Goal: Information Seeking & Learning: Learn about a topic

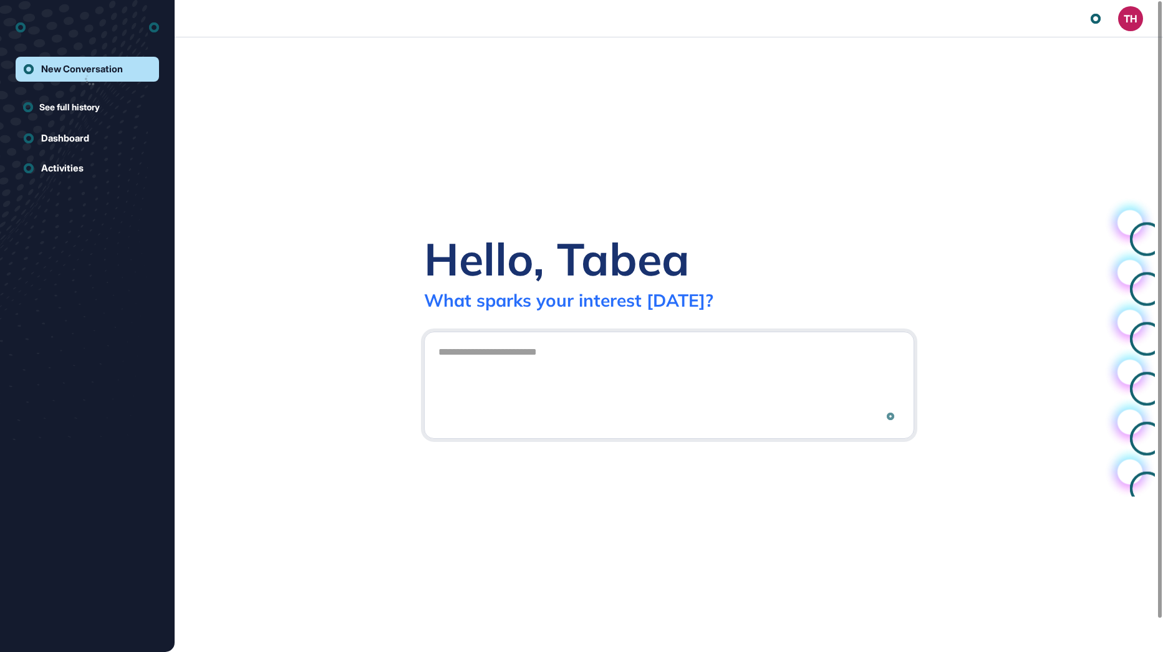
scroll to position [1, 1]
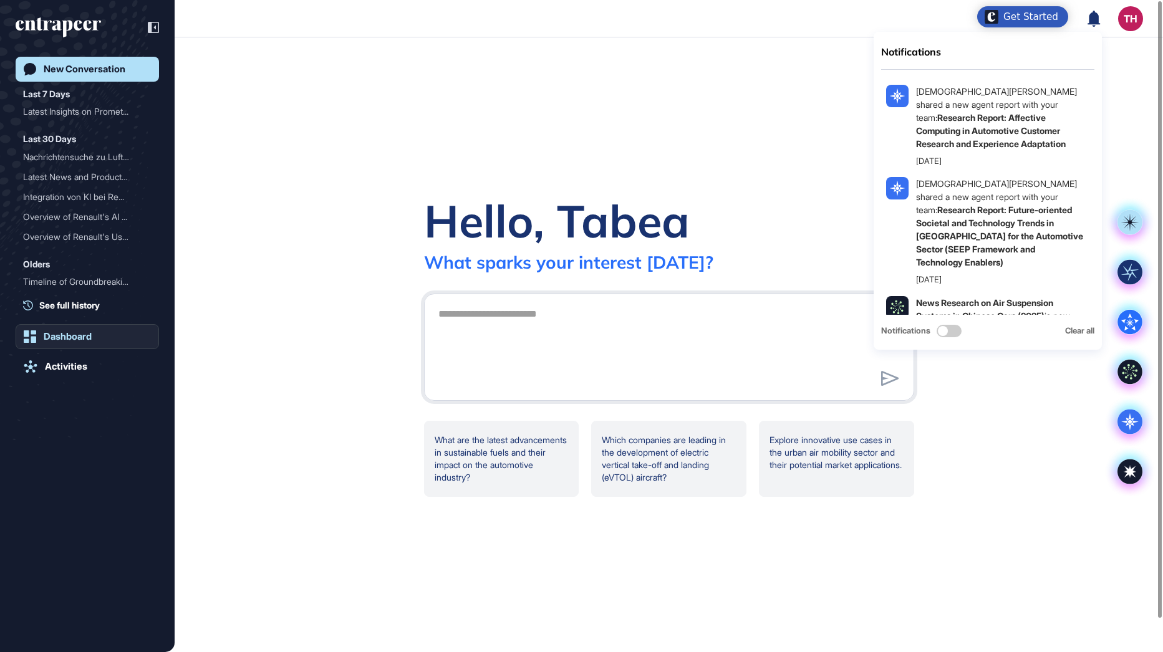
click at [56, 332] on div "Dashboard" at bounding box center [68, 336] width 48 height 11
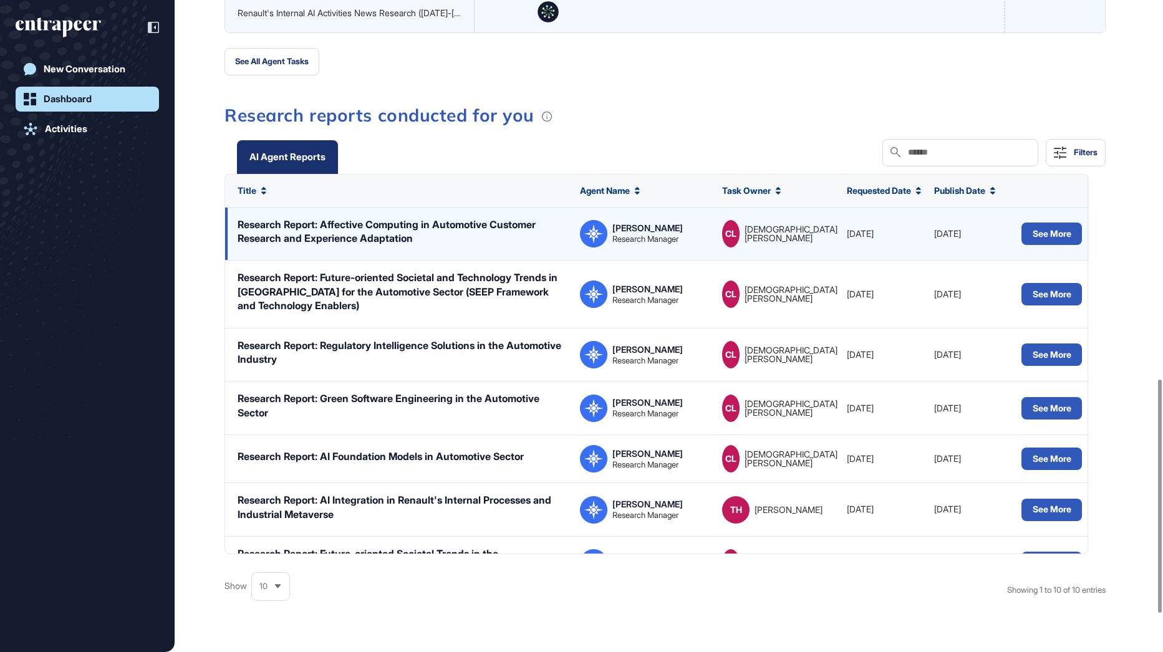
click at [480, 246] on div "Research Report: Affective Computing in Automotive Customer Research and Experi…" at bounding box center [403, 232] width 330 height 28
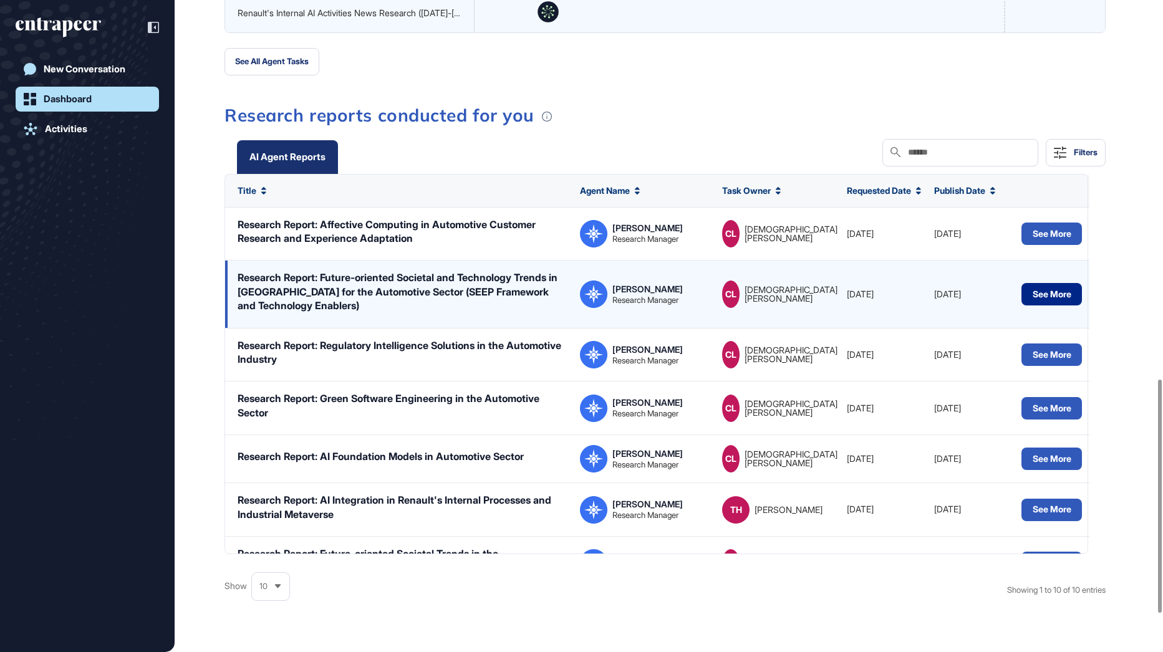
click at [1051, 302] on button "See More" at bounding box center [1052, 294] width 60 height 22
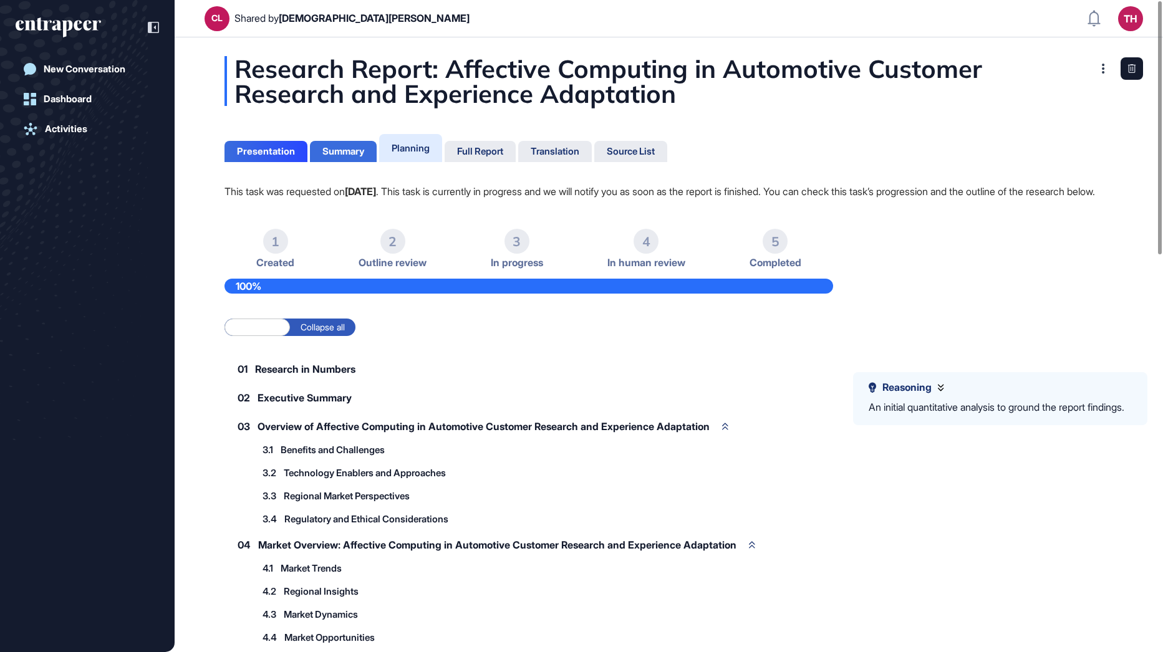
click at [356, 153] on div "Summary" at bounding box center [343, 151] width 42 height 11
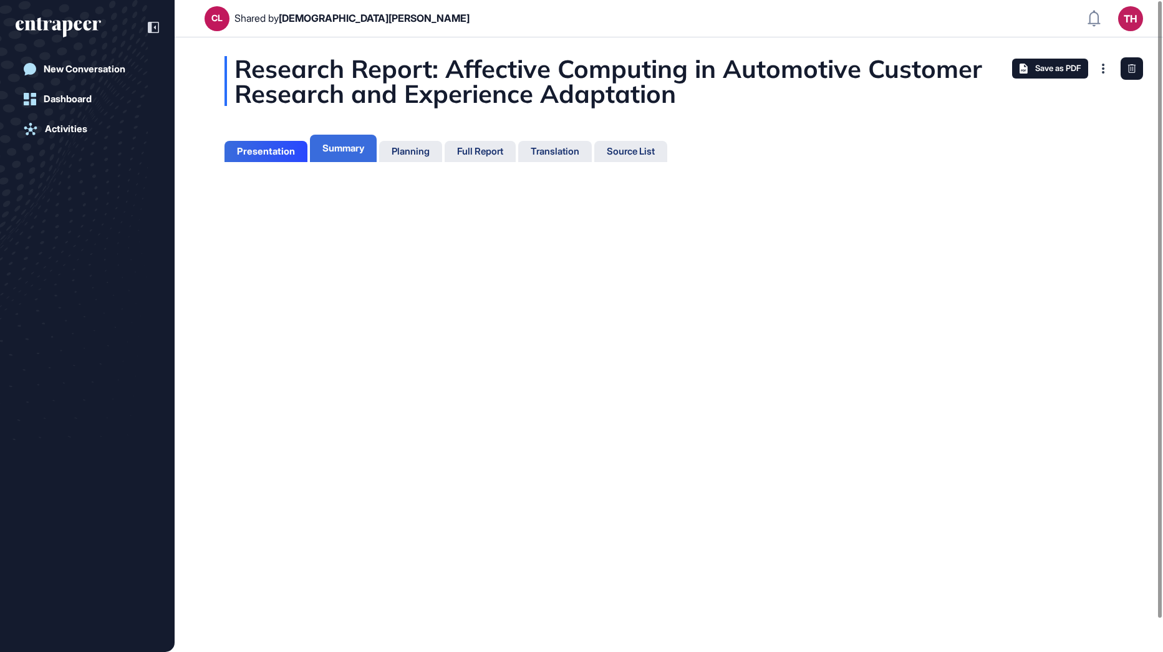
scroll to position [6, 1]
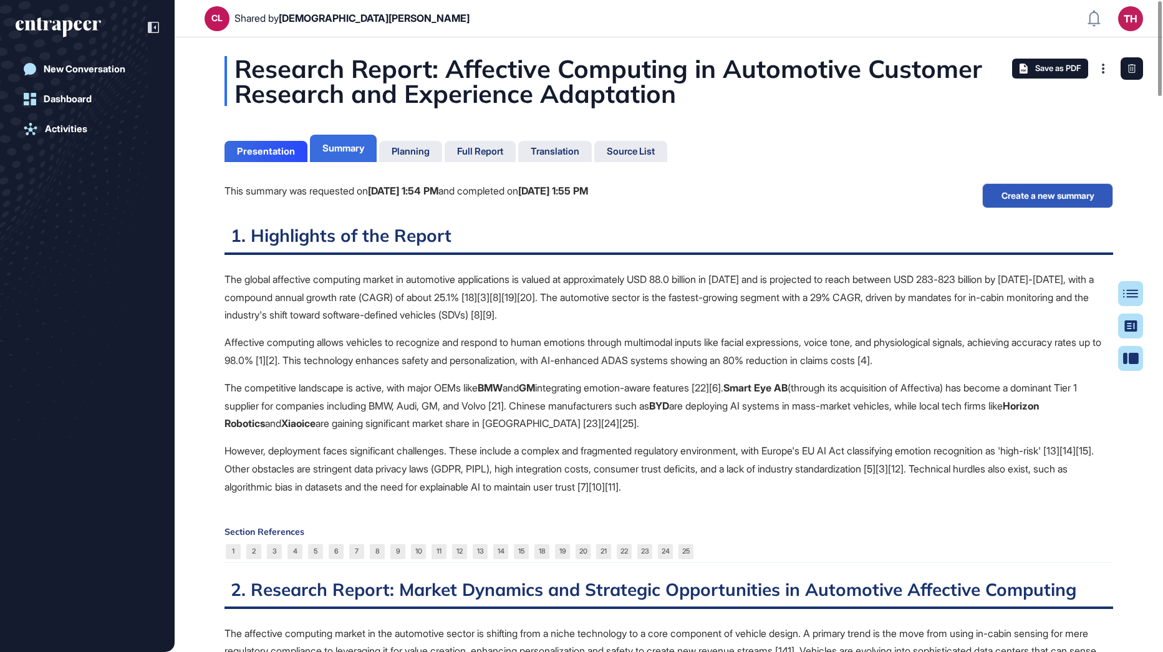
scroll to position [590, 3]
click at [418, 147] on div "Planning" at bounding box center [411, 151] width 38 height 11
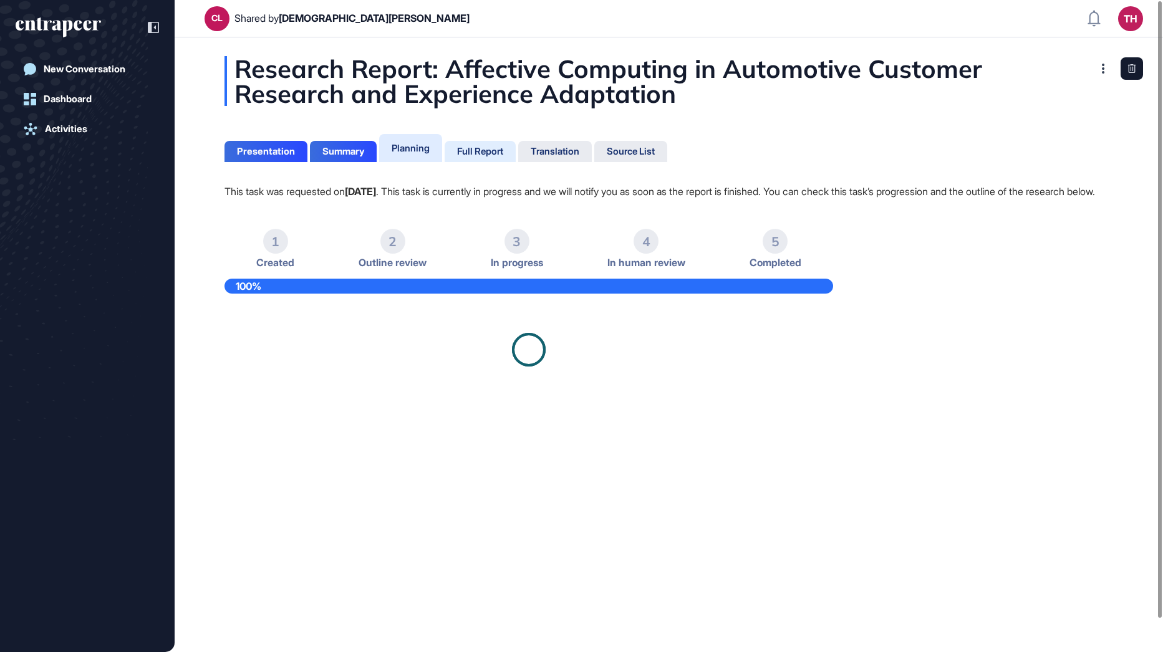
click at [490, 147] on div "Full Report" at bounding box center [480, 151] width 46 height 11
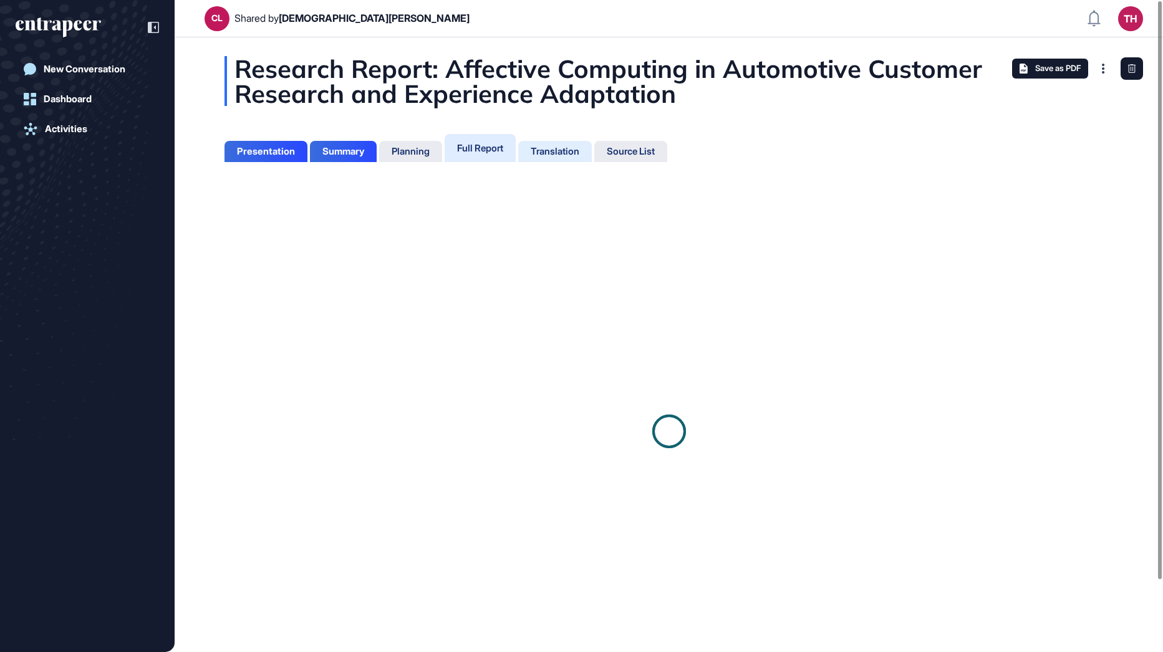
scroll to position [6, 1]
click at [564, 150] on div "Translation" at bounding box center [555, 151] width 49 height 11
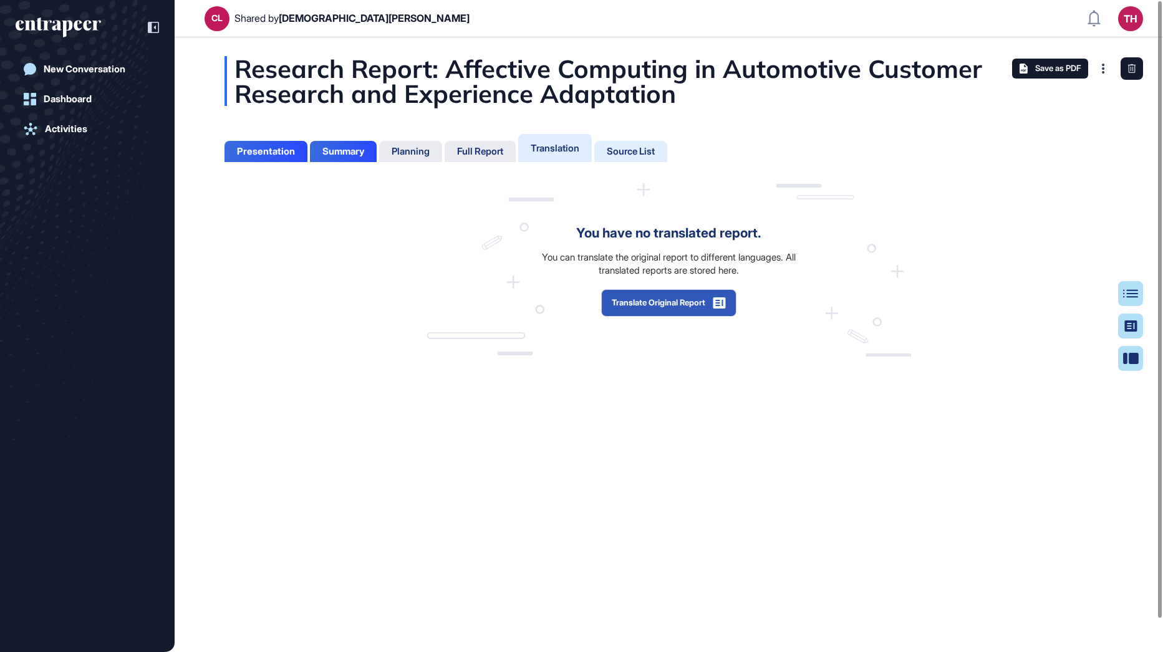
click at [648, 155] on div "Source List" at bounding box center [631, 151] width 48 height 11
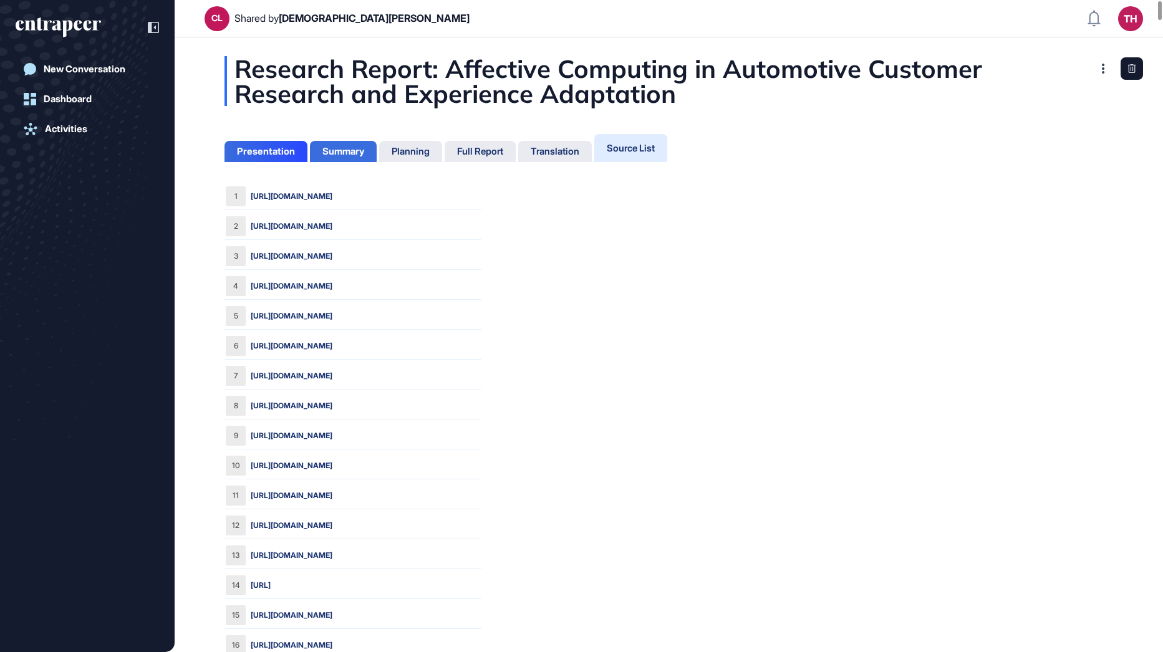
click at [355, 149] on div "Summary" at bounding box center [343, 151] width 42 height 11
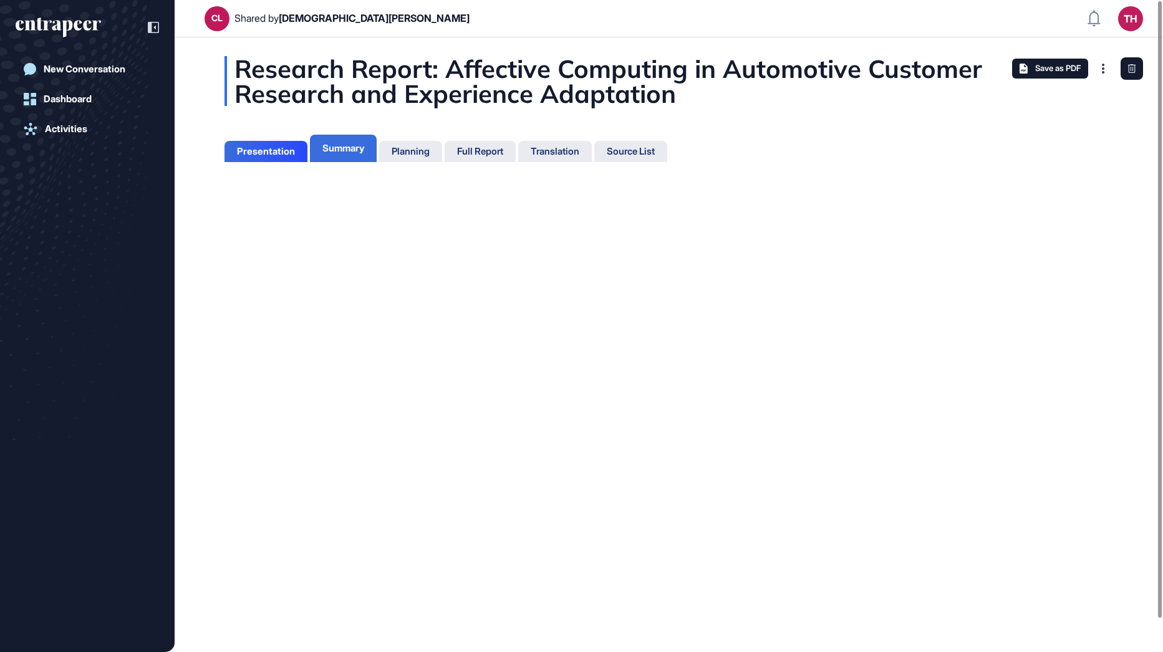
scroll to position [6, 1]
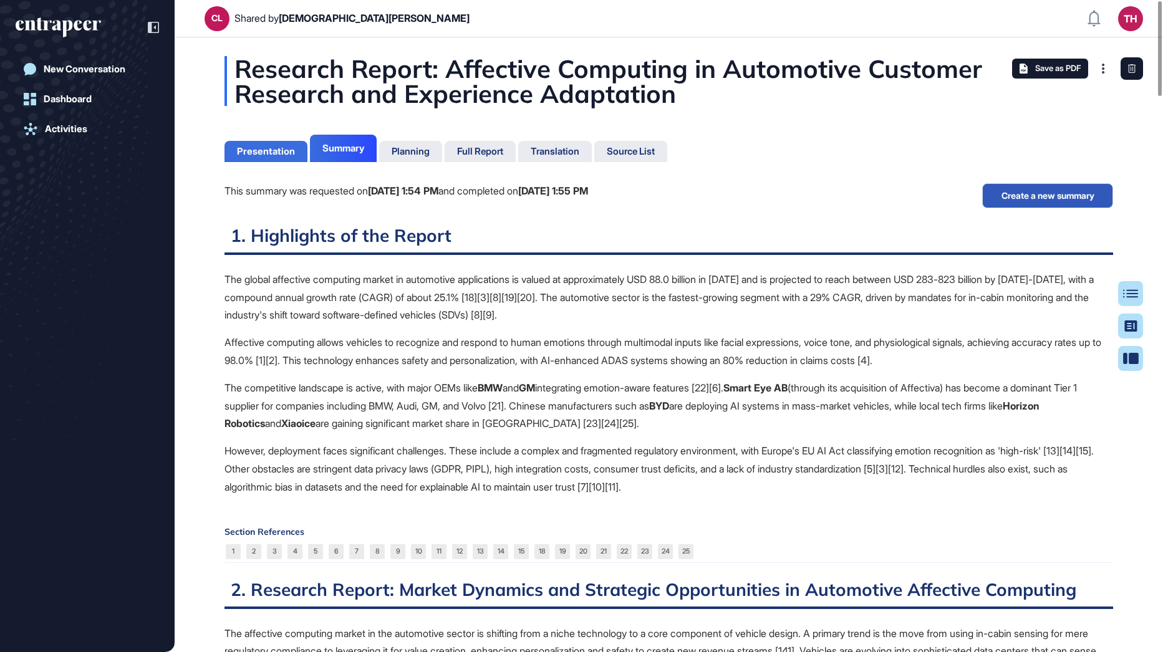
click at [287, 149] on div "Presentation" at bounding box center [266, 151] width 58 height 11
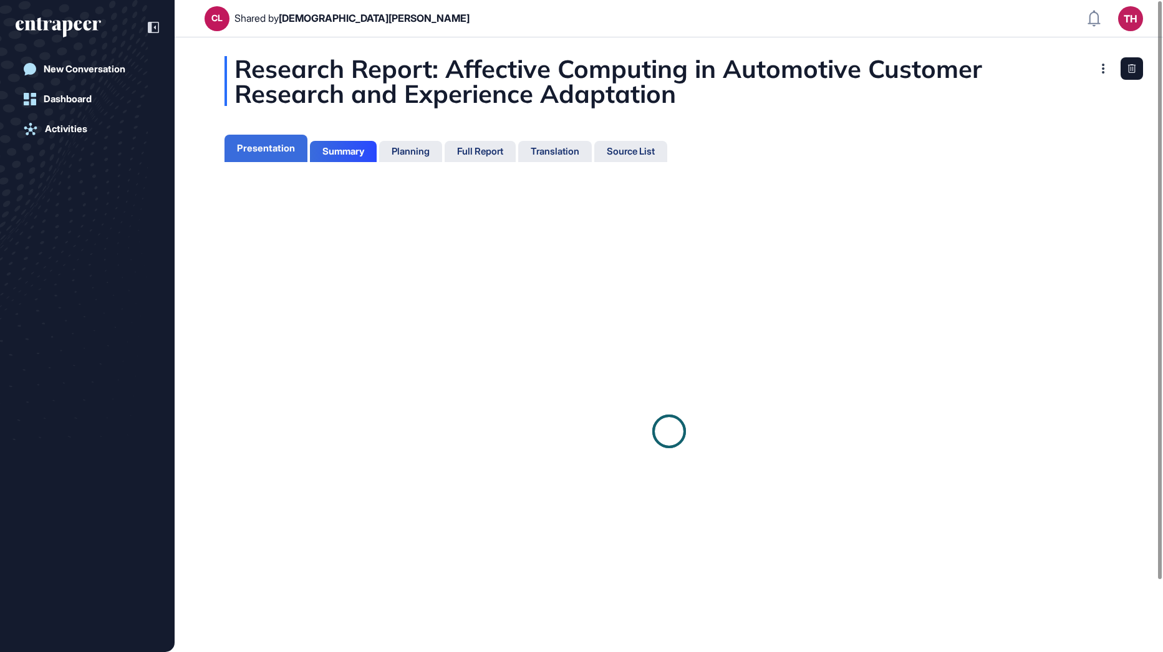
scroll to position [6, 1]
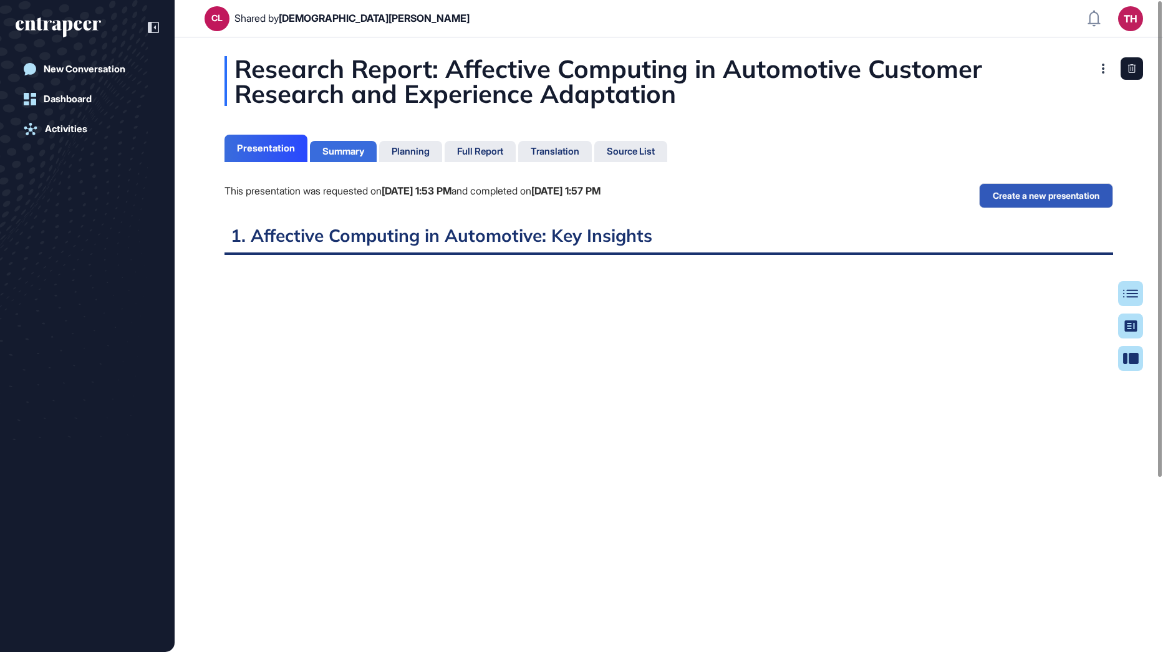
click at [337, 150] on div "Summary" at bounding box center [343, 151] width 42 height 11
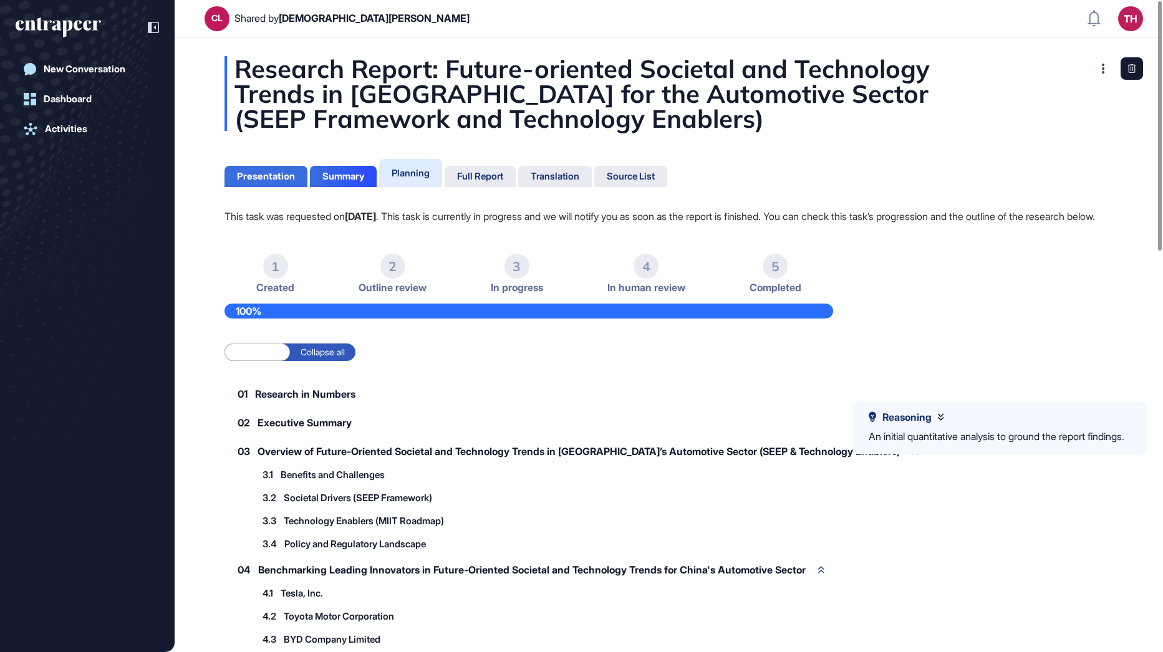
click at [263, 173] on div "Presentation" at bounding box center [266, 176] width 58 height 11
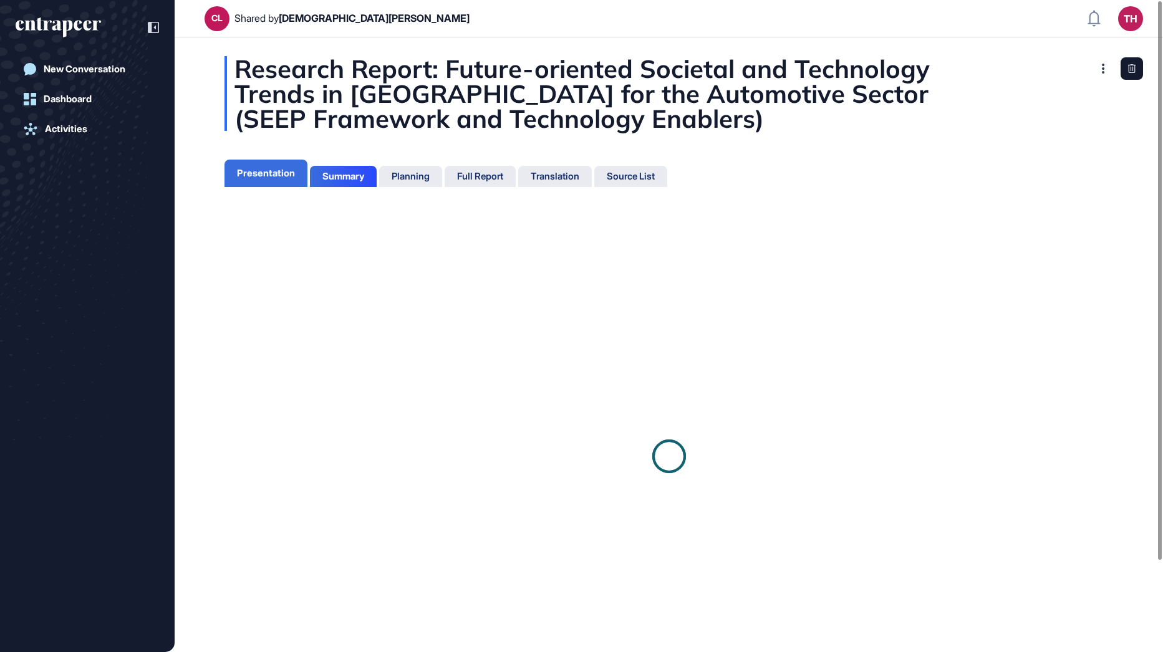
scroll to position [6, 1]
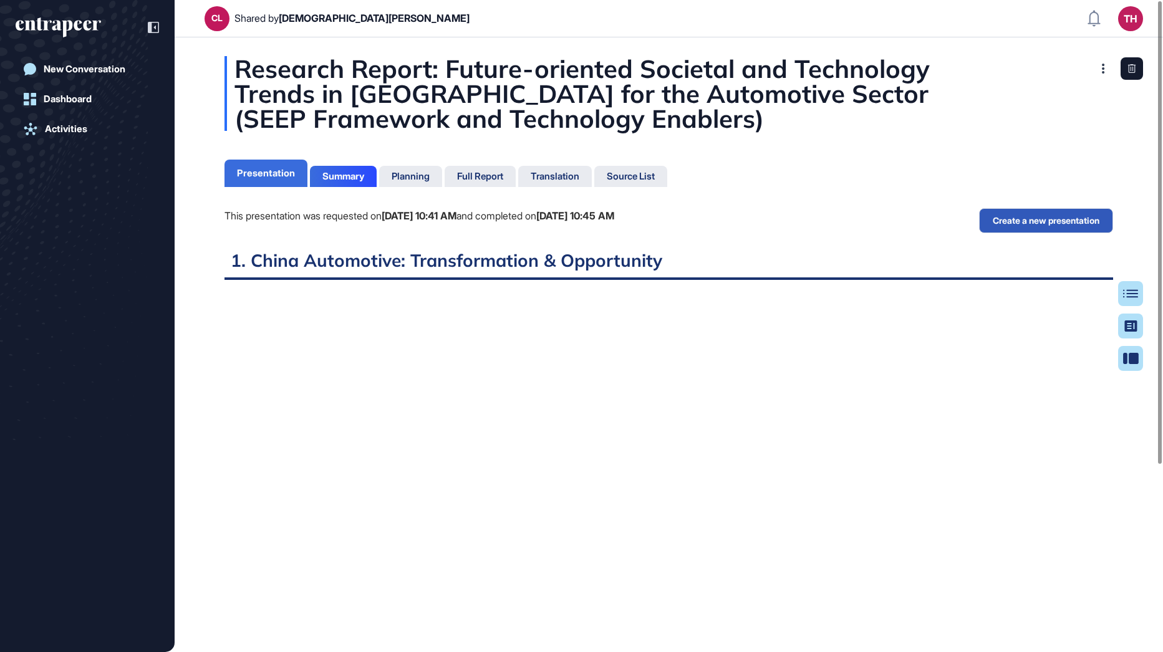
scroll to position [6, 1]
click at [325, 182] on div "Summary" at bounding box center [343, 176] width 67 height 21
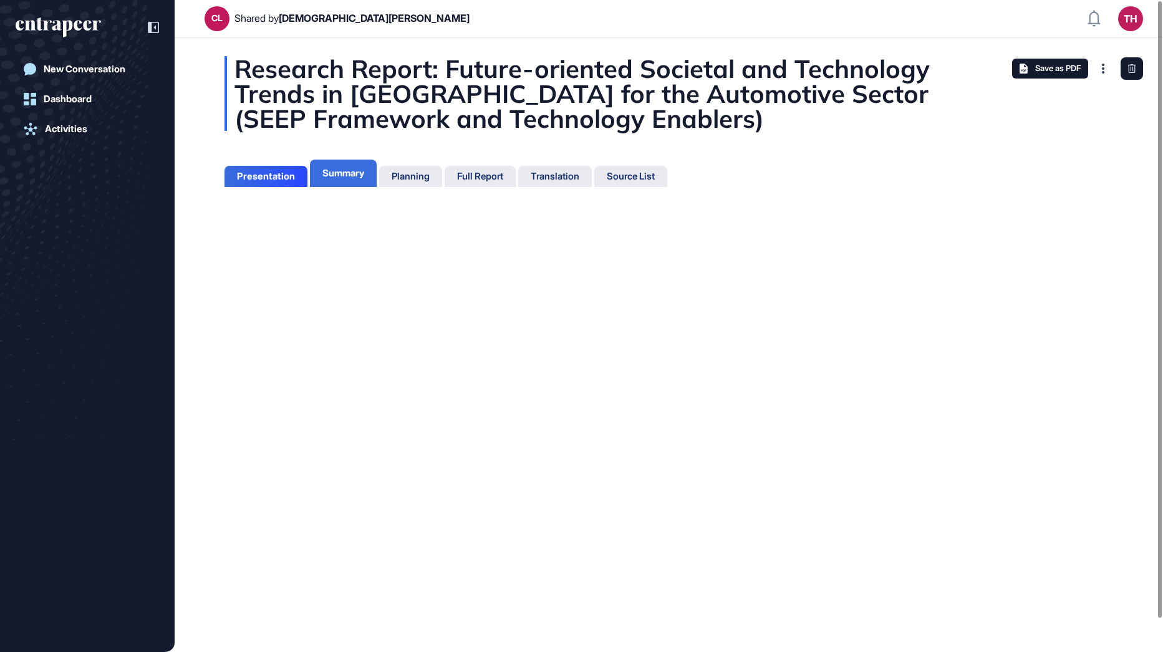
scroll to position [6, 1]
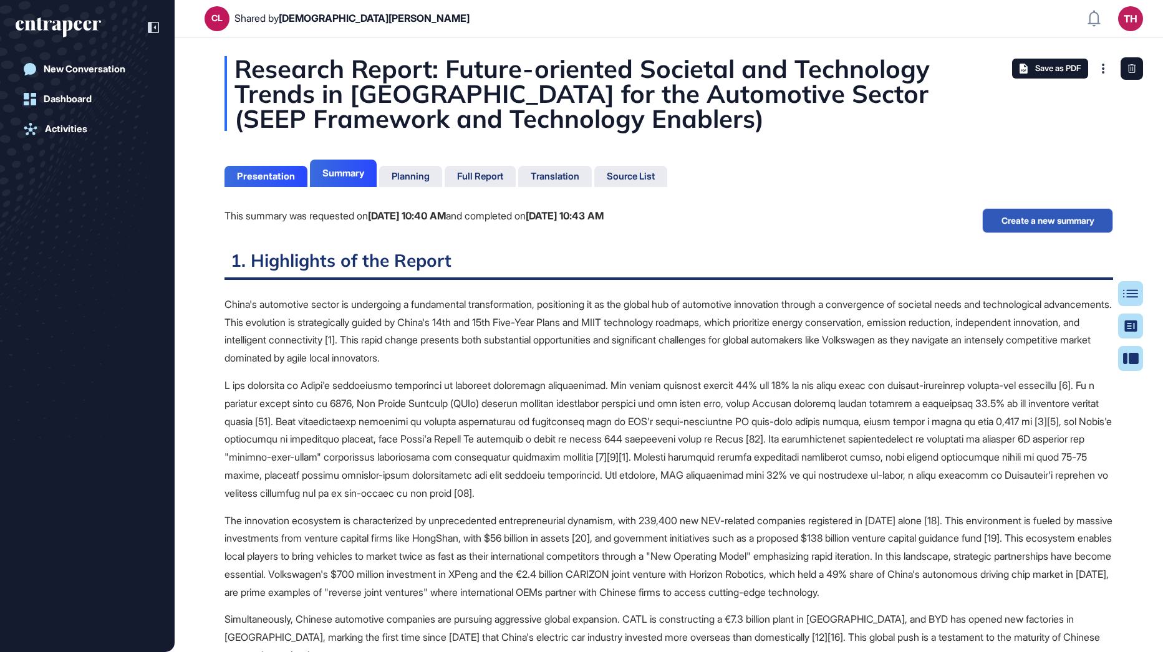
scroll to position [6, 1]
